Goal: Register for event/course

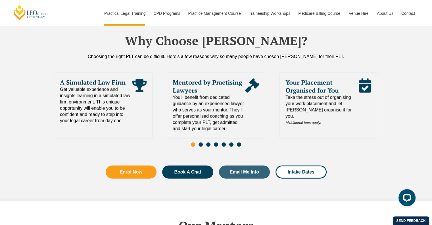
scroll to position [1421, 0]
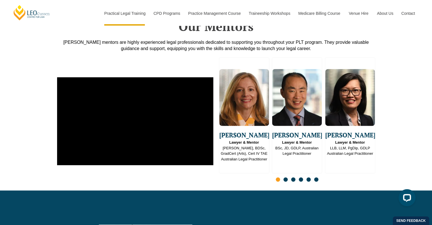
click at [285, 177] on span "Go to slide 2" at bounding box center [286, 179] width 4 height 4
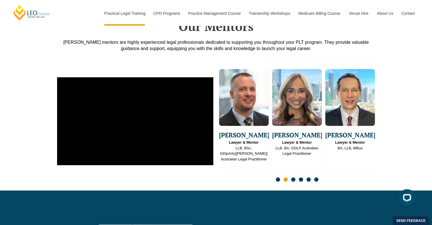
click at [294, 177] on span "Go to slide 3" at bounding box center [293, 179] width 4 height 4
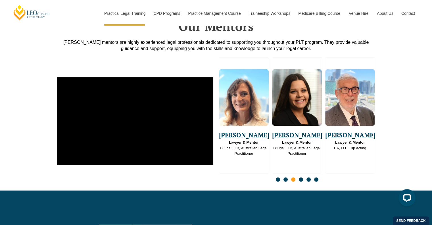
click at [301, 177] on span "Go to slide 4" at bounding box center [301, 179] width 4 height 4
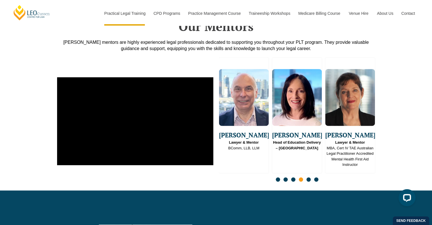
click at [309, 177] on span "Go to slide 5" at bounding box center [309, 179] width 4 height 4
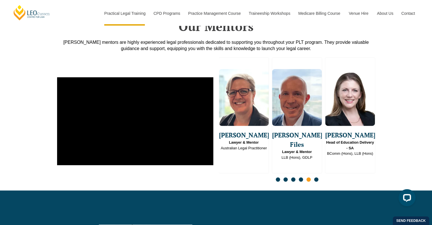
click at [317, 177] on span "Go to slide 6" at bounding box center [316, 179] width 4 height 4
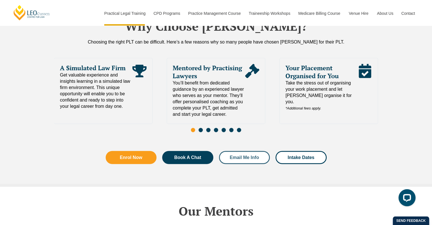
scroll to position [1108, 0]
